Goal: Task Accomplishment & Management: Manage account settings

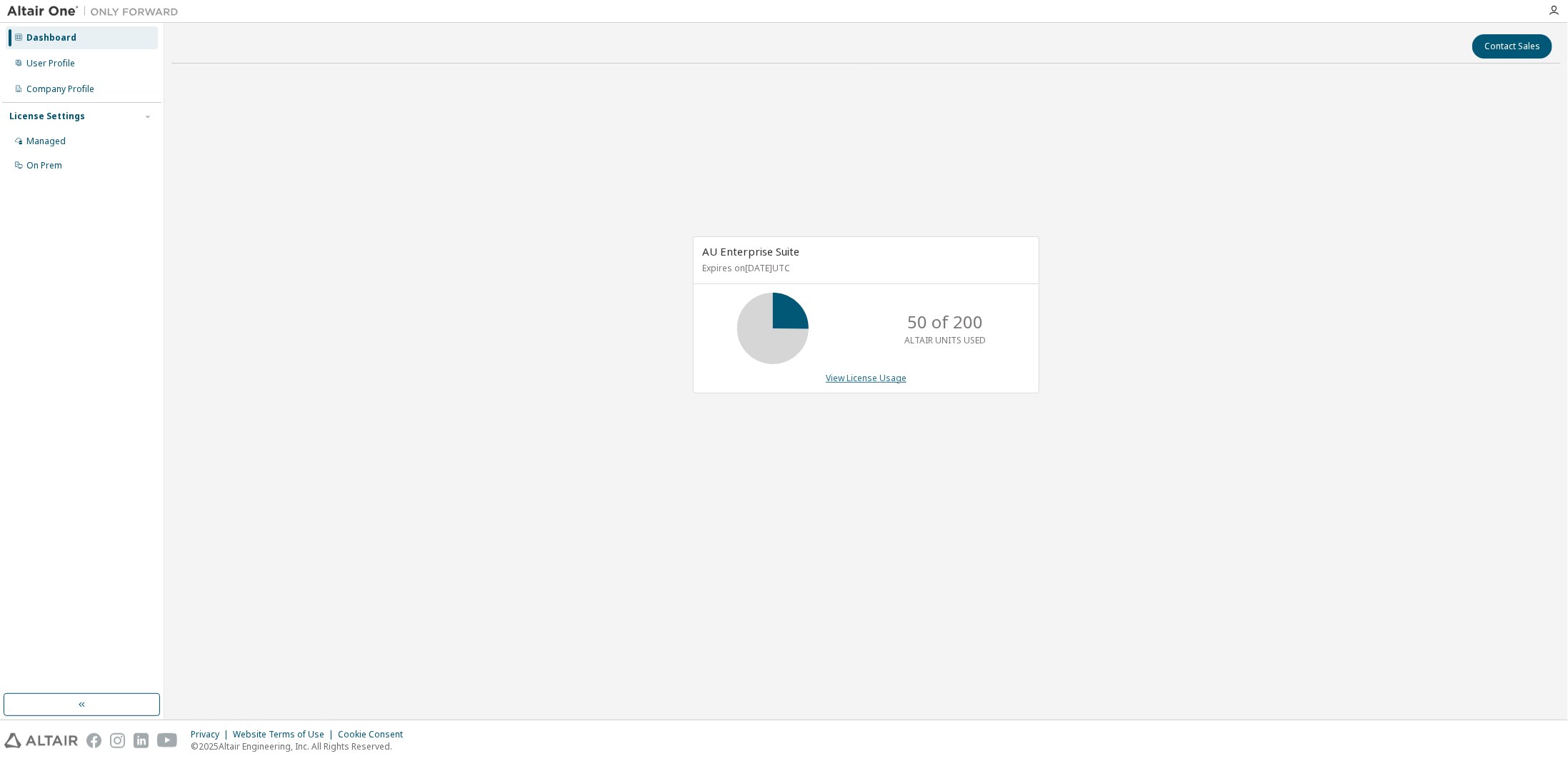
click at [880, 375] on link "View License Usage" at bounding box center [867, 378] width 81 height 12
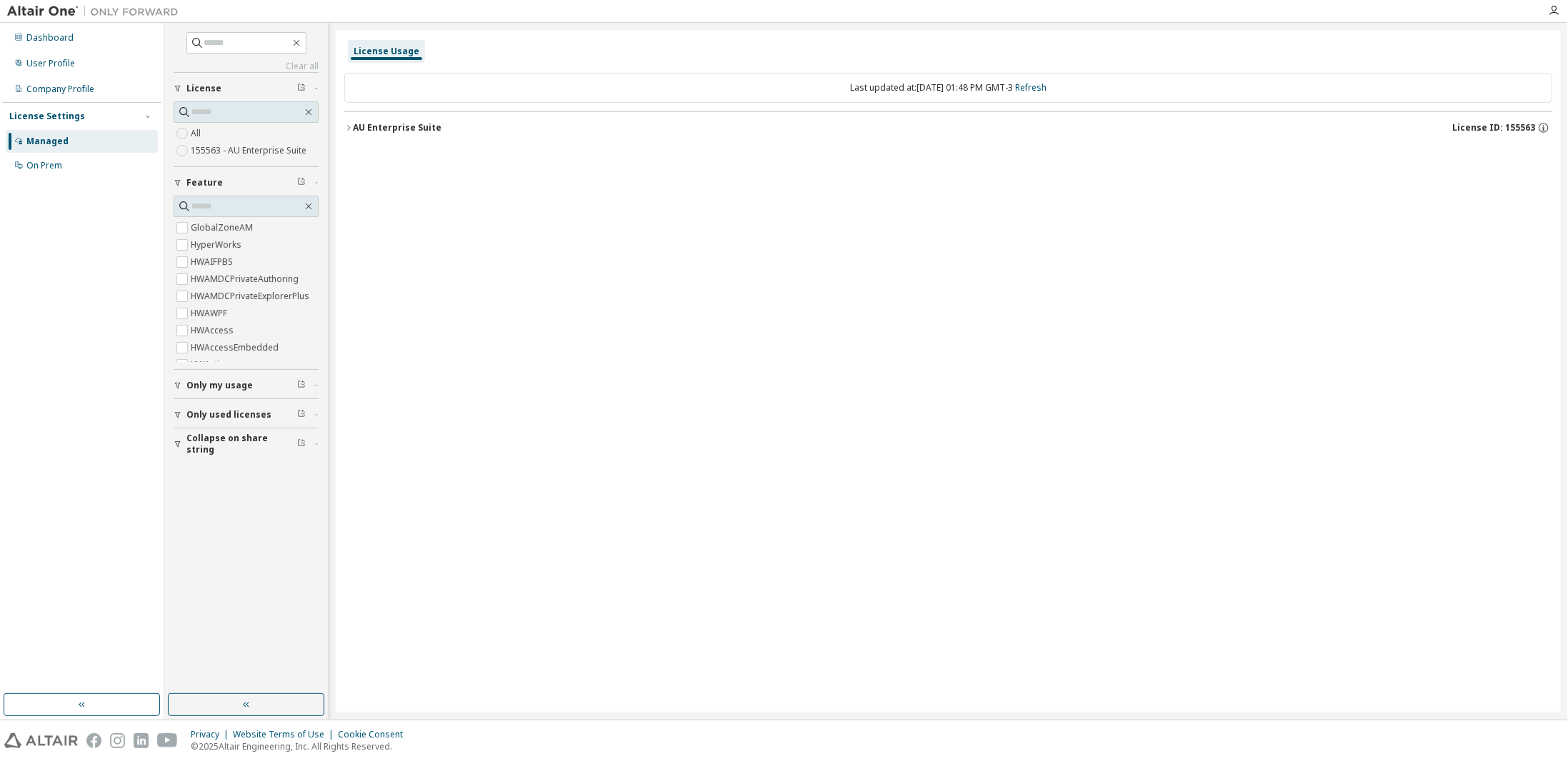
click at [251, 380] on div "Only my usage" at bounding box center [251, 386] width 128 height 12
click at [245, 383] on span "Only my usage" at bounding box center [220, 386] width 67 height 12
click at [67, 39] on div "Dashboard" at bounding box center [50, 38] width 47 height 12
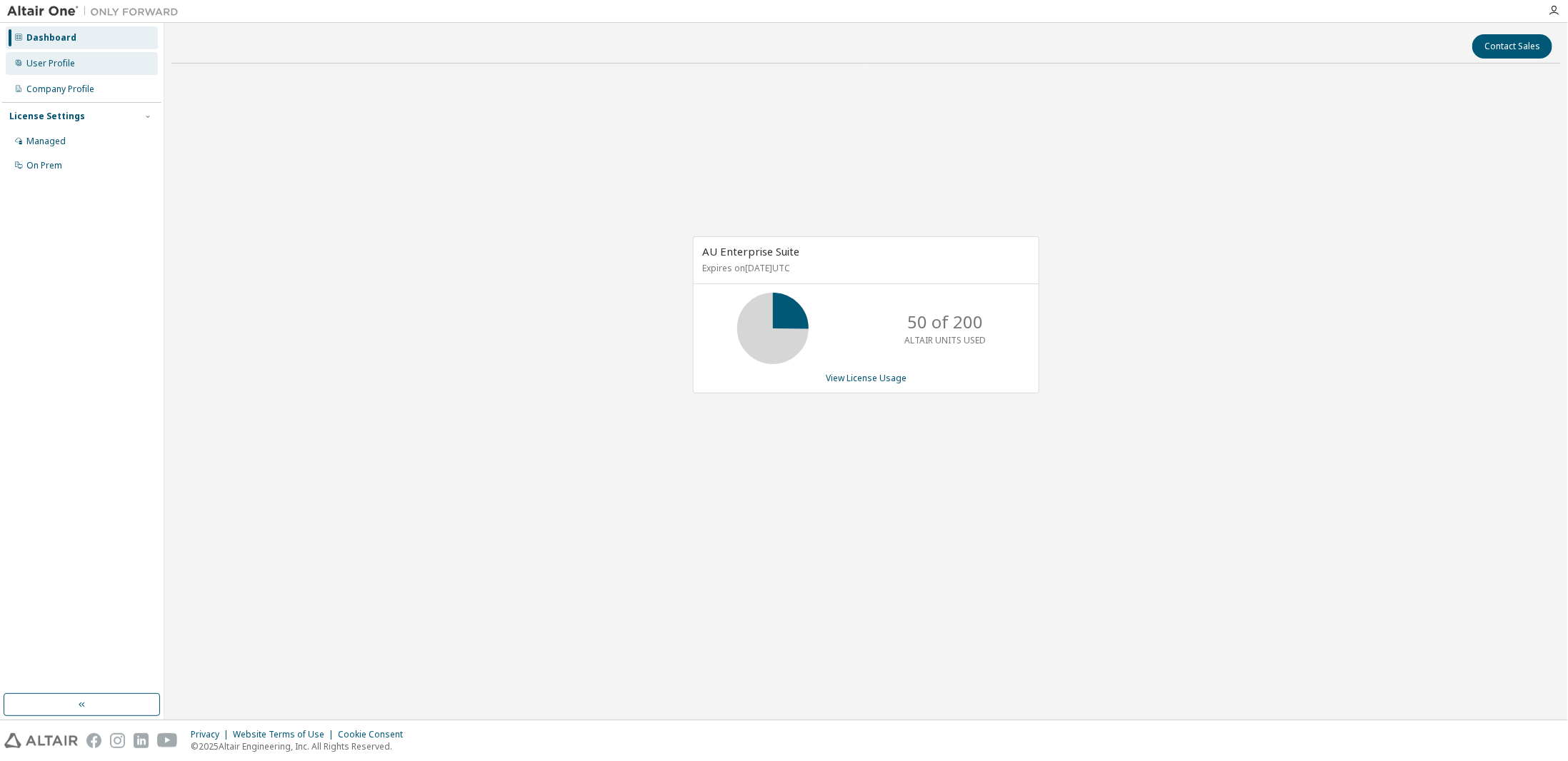
click at [48, 72] on div "User Profile" at bounding box center [82, 63] width 152 height 23
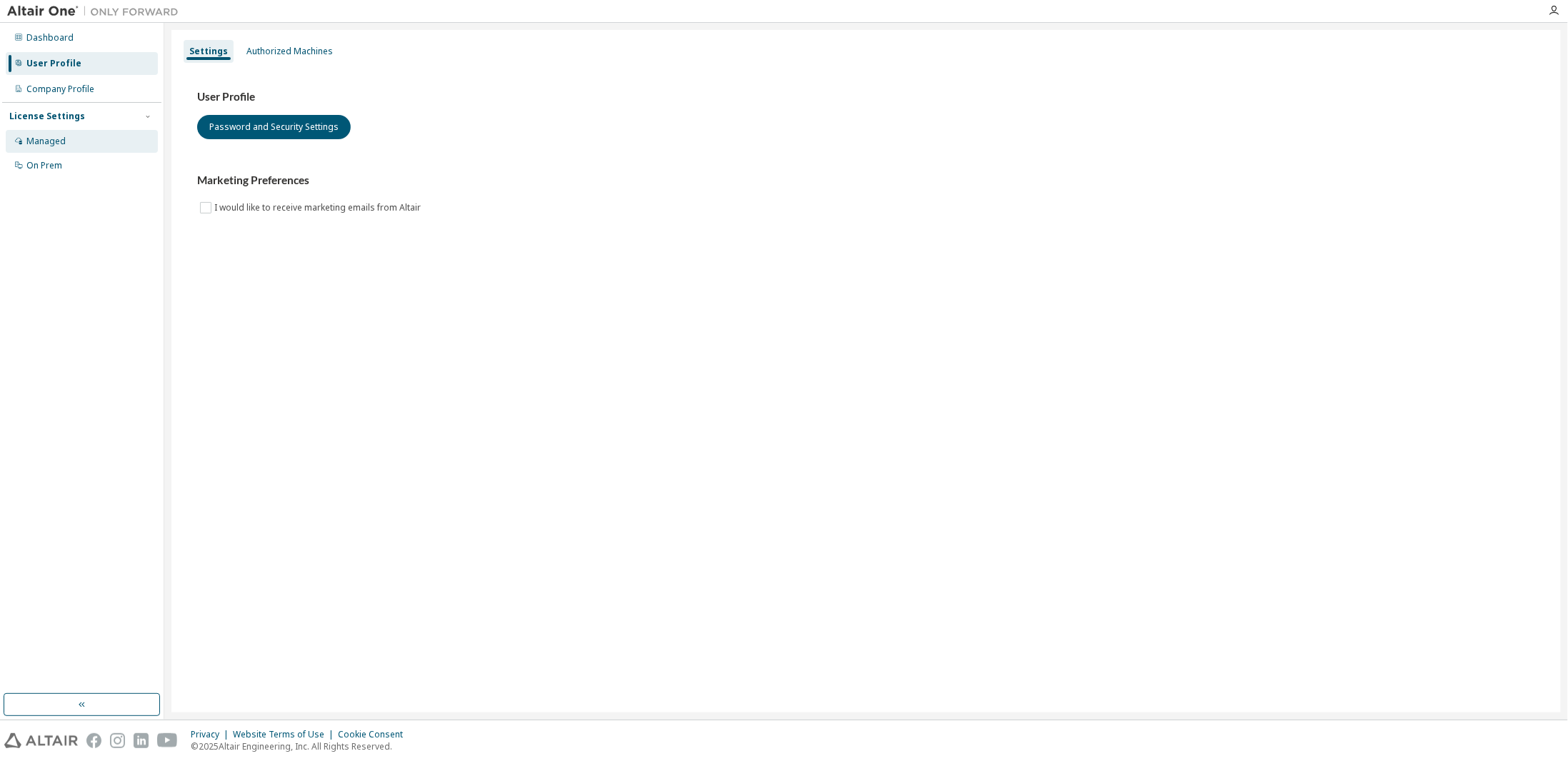
click at [36, 136] on div "Managed" at bounding box center [46, 141] width 39 height 12
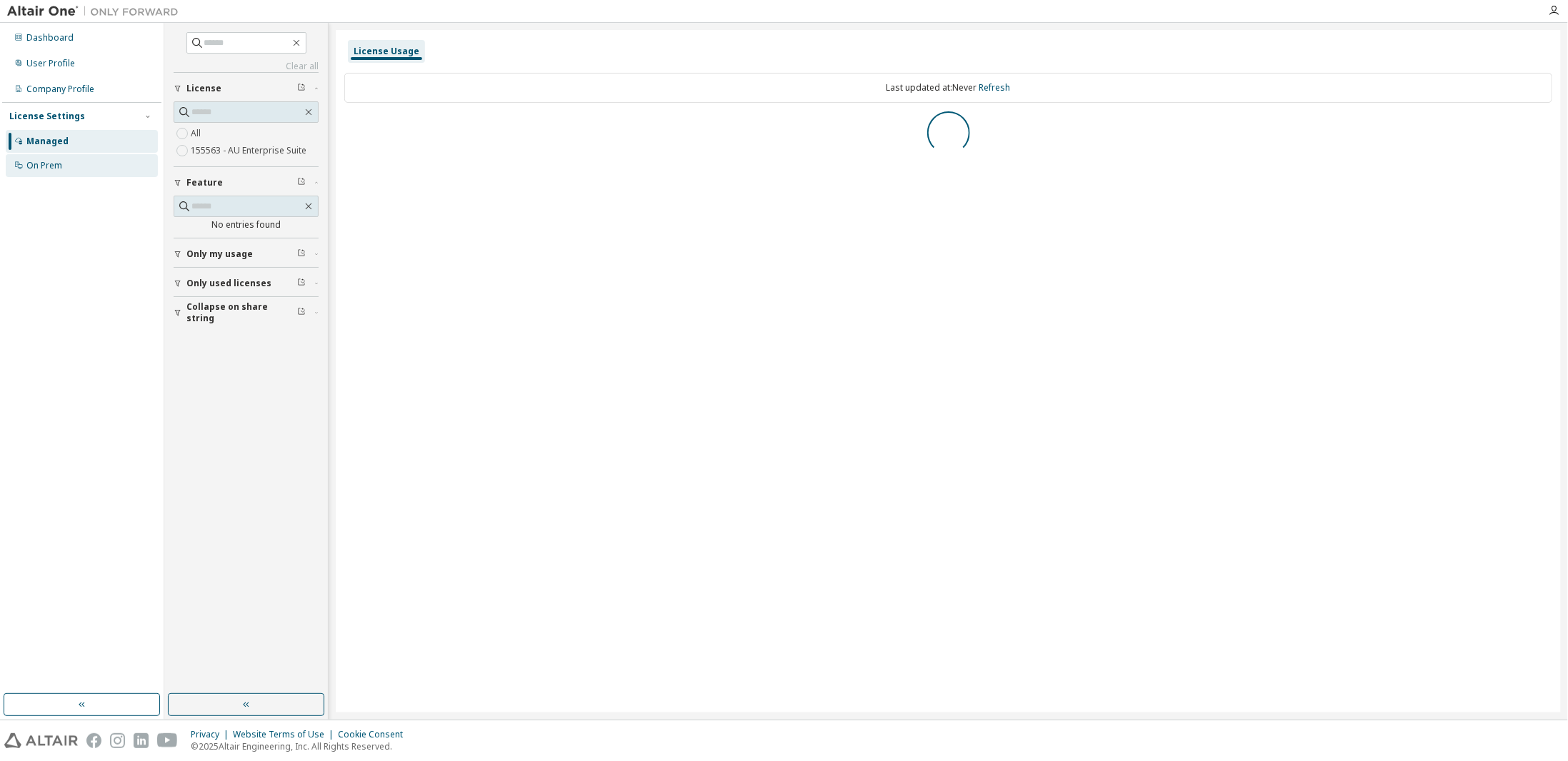
click at [40, 162] on div "On Prem" at bounding box center [44, 166] width 35 height 12
